Goal: Register for event/course

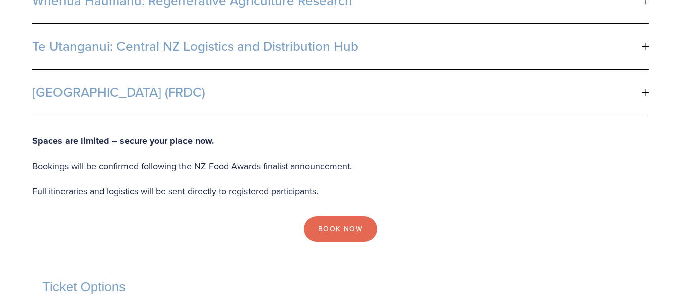
scroll to position [549, 0]
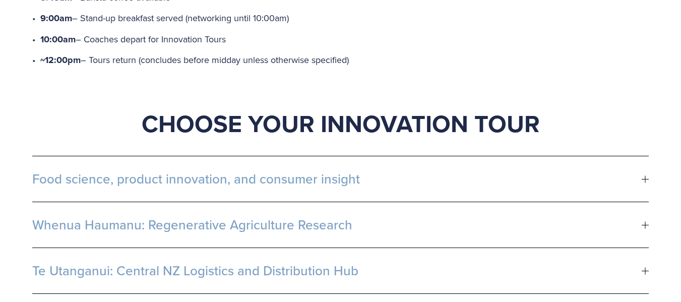
click at [646, 176] on div at bounding box center [646, 179] width 1 height 7
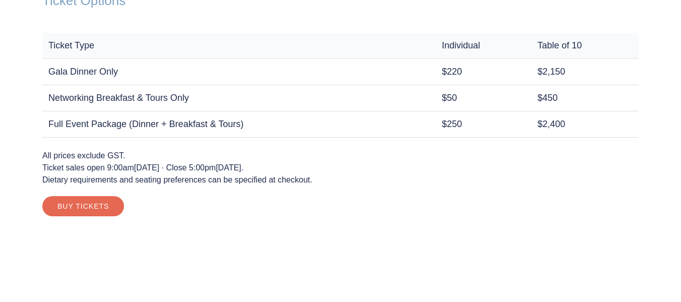
scroll to position [1416, 0]
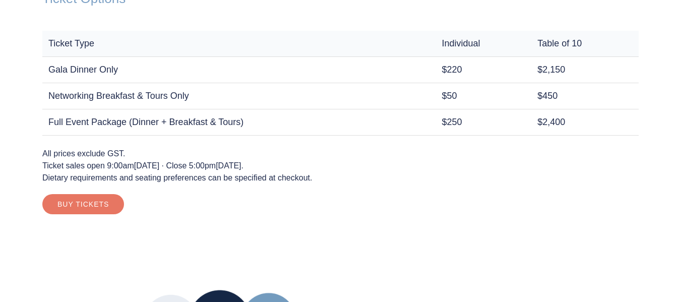
click at [84, 194] on link "Buy Tickets" at bounding box center [83, 204] width 82 height 20
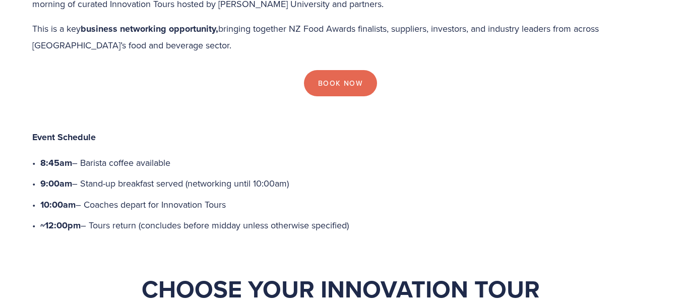
scroll to position [363, 0]
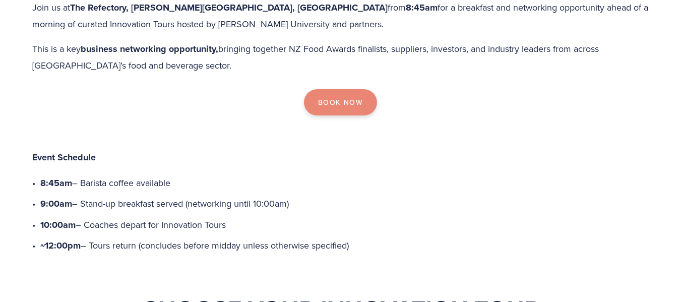
click at [339, 89] on link "Book Now" at bounding box center [340, 102] width 73 height 26
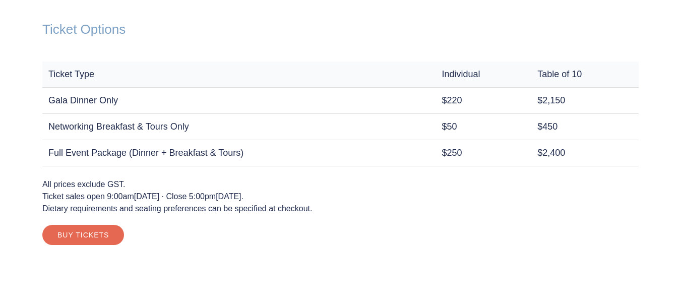
scroll to position [1069, 0]
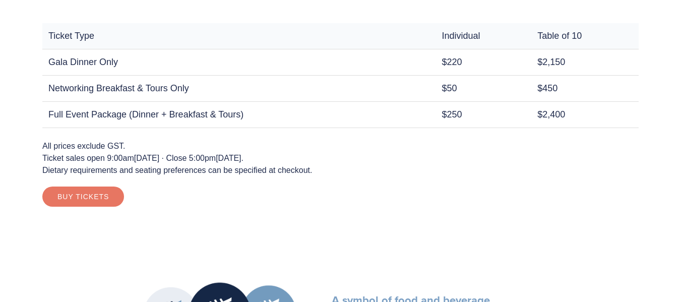
click at [82, 187] on link "Buy Tickets" at bounding box center [83, 197] width 82 height 20
